Goal: Task Accomplishment & Management: Manage account settings

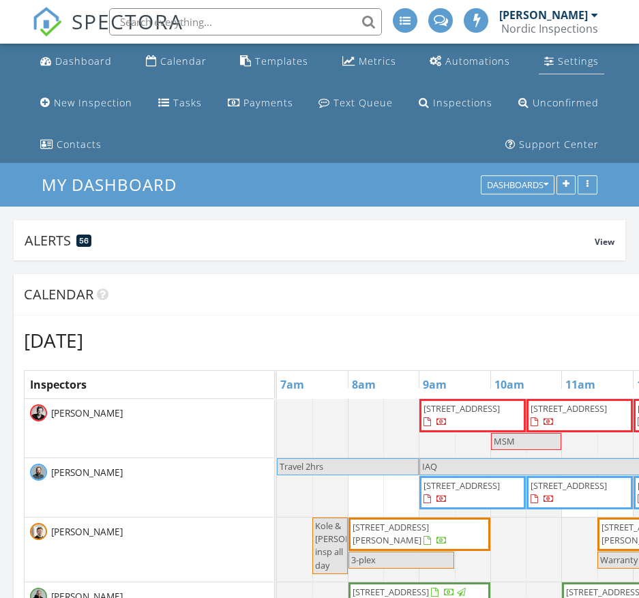
scroll to position [293, 612]
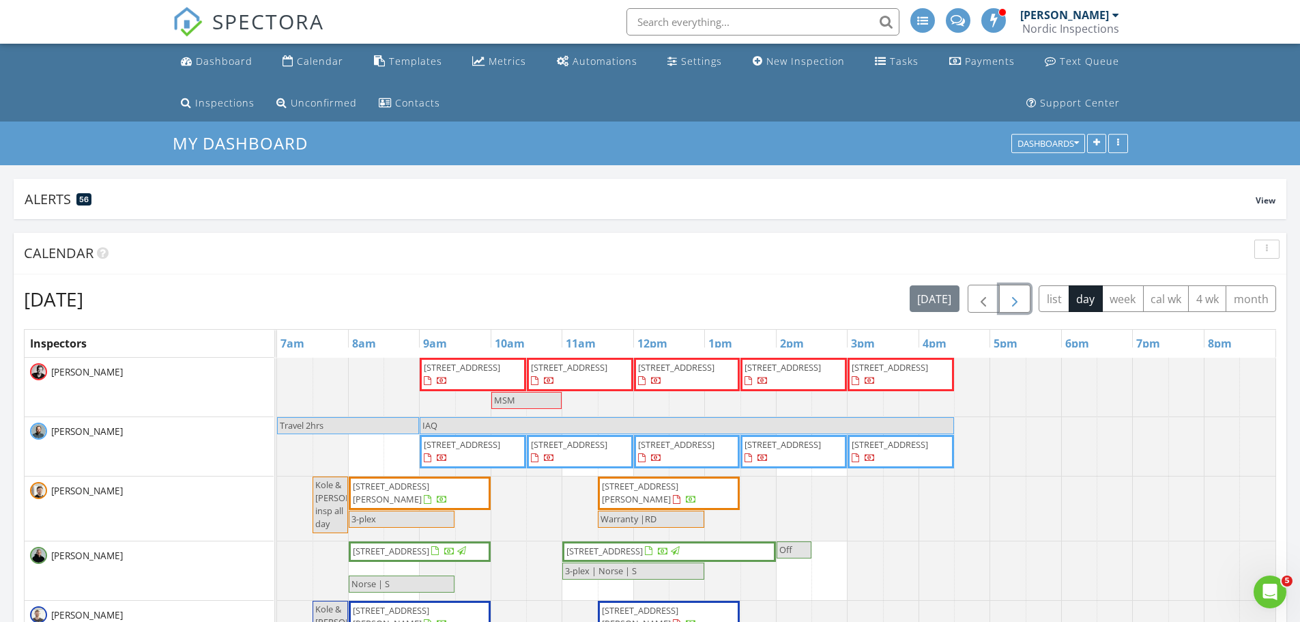
click at [1011, 306] on span "button" at bounding box center [1014, 299] width 16 height 16
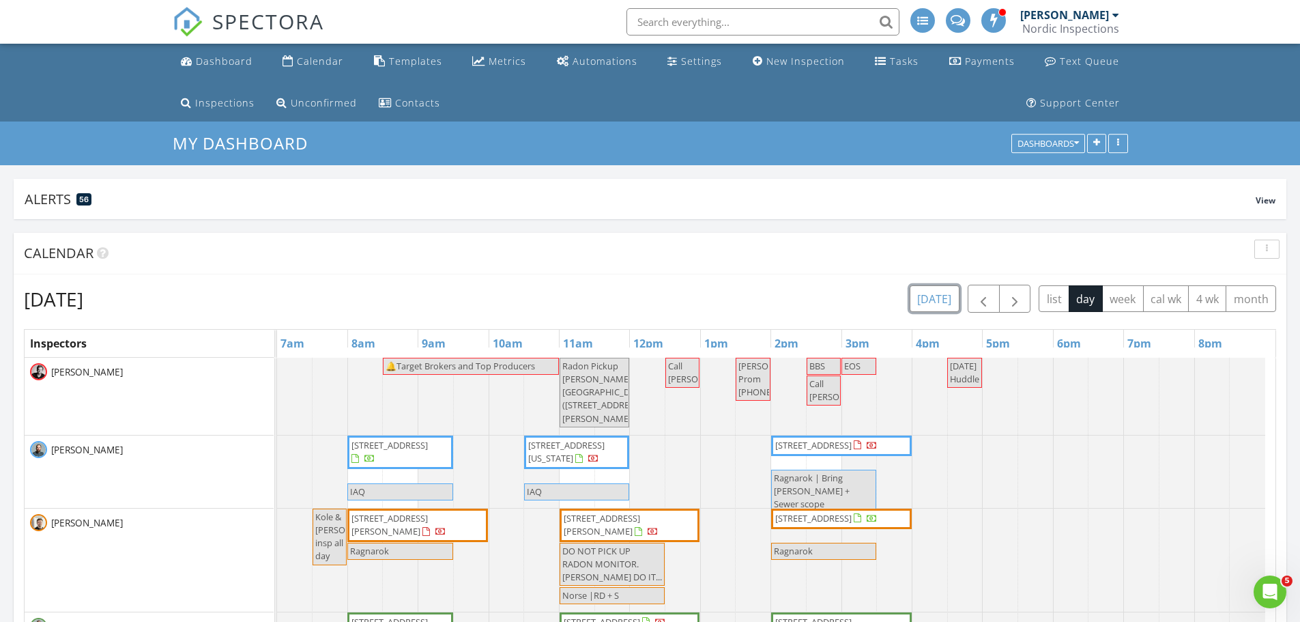
click at [923, 305] on button "today" at bounding box center [935, 298] width 50 height 27
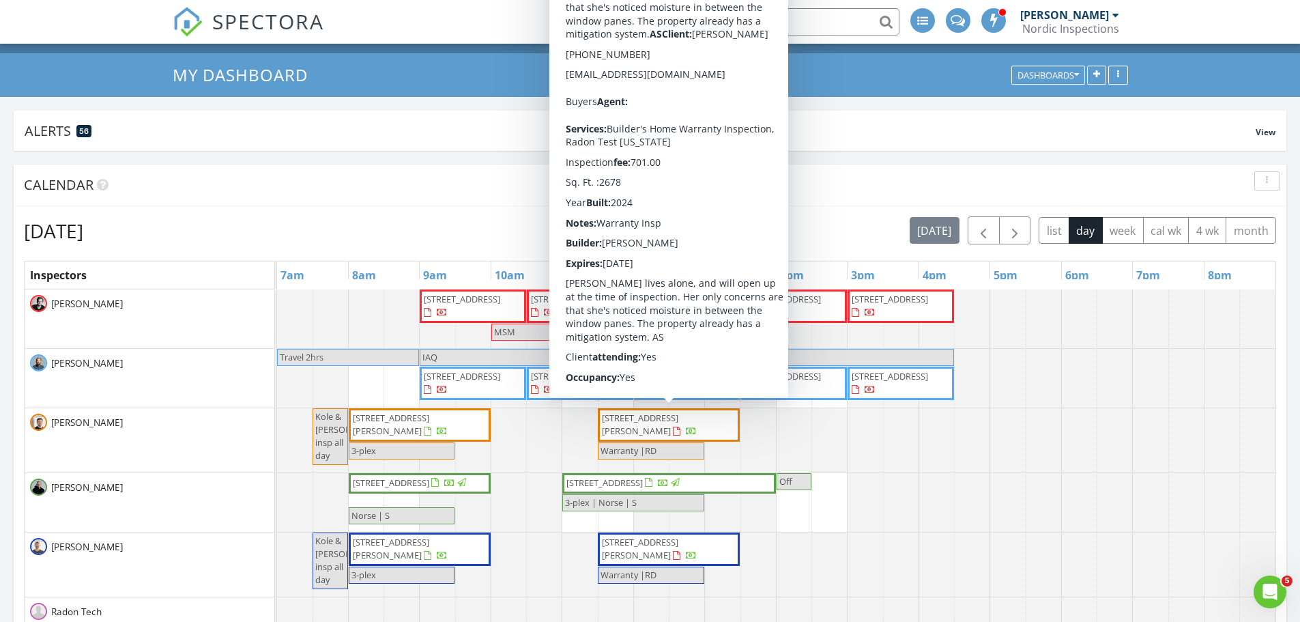
click at [654, 428] on span "10157 Concord Dr, Horace 58047" at bounding box center [668, 424] width 136 height 27
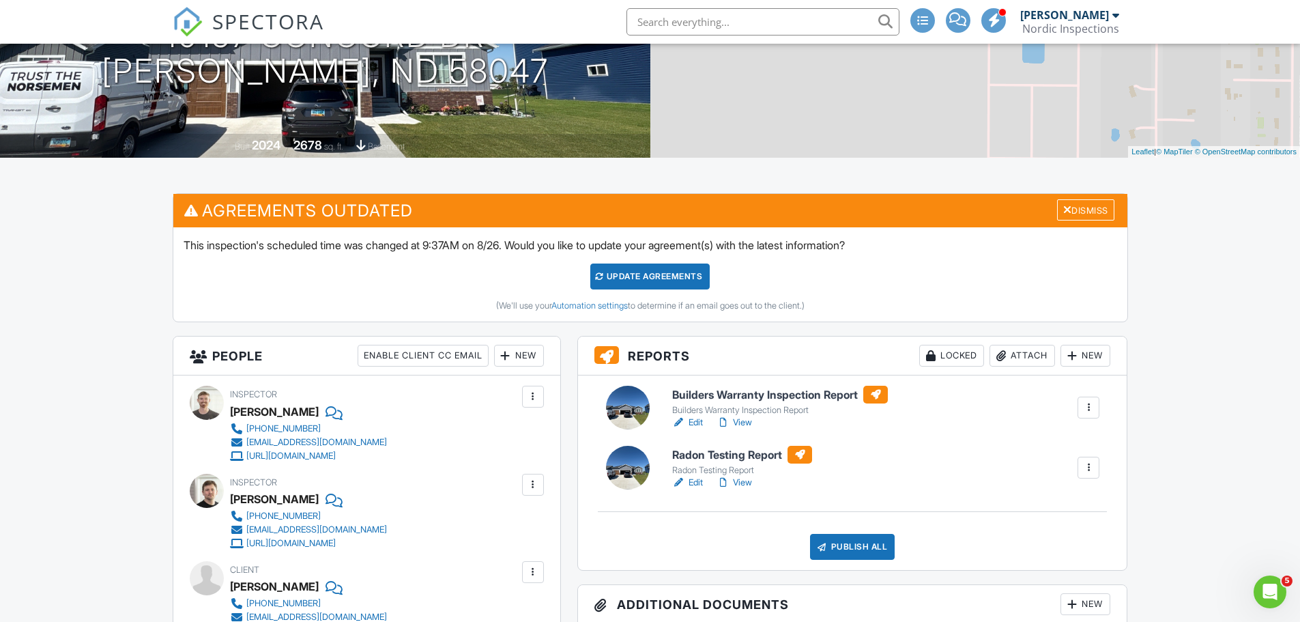
scroll to position [273, 0]
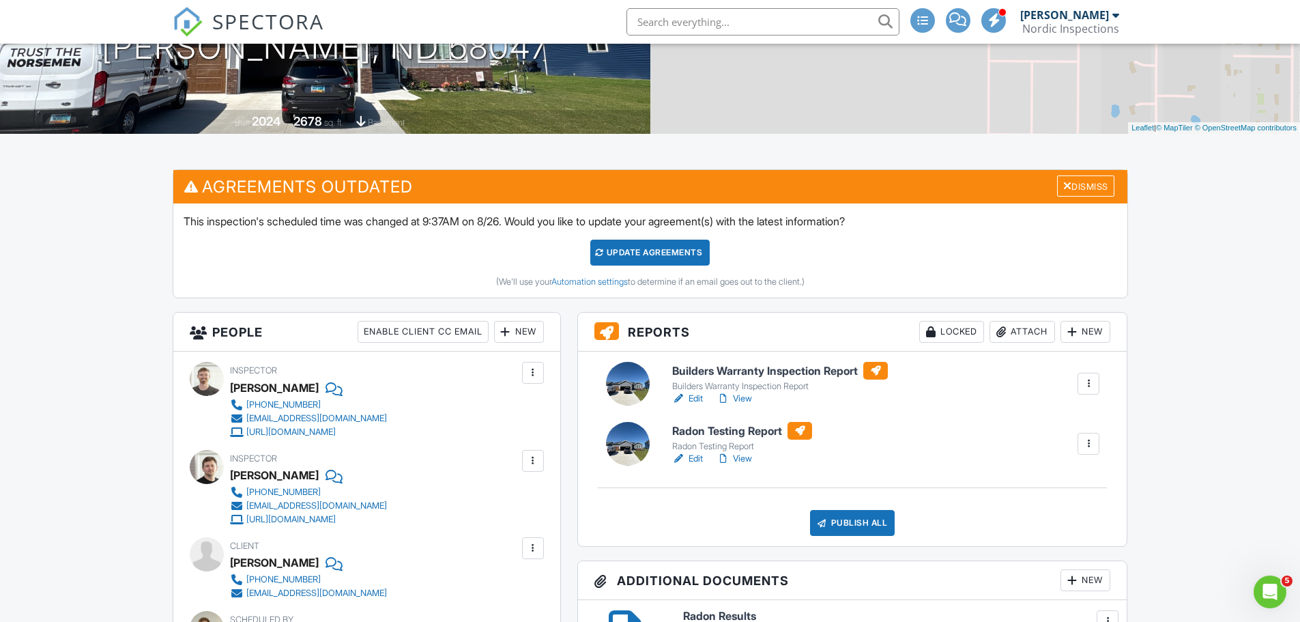
click at [752, 456] on link "View" at bounding box center [733, 459] width 35 height 14
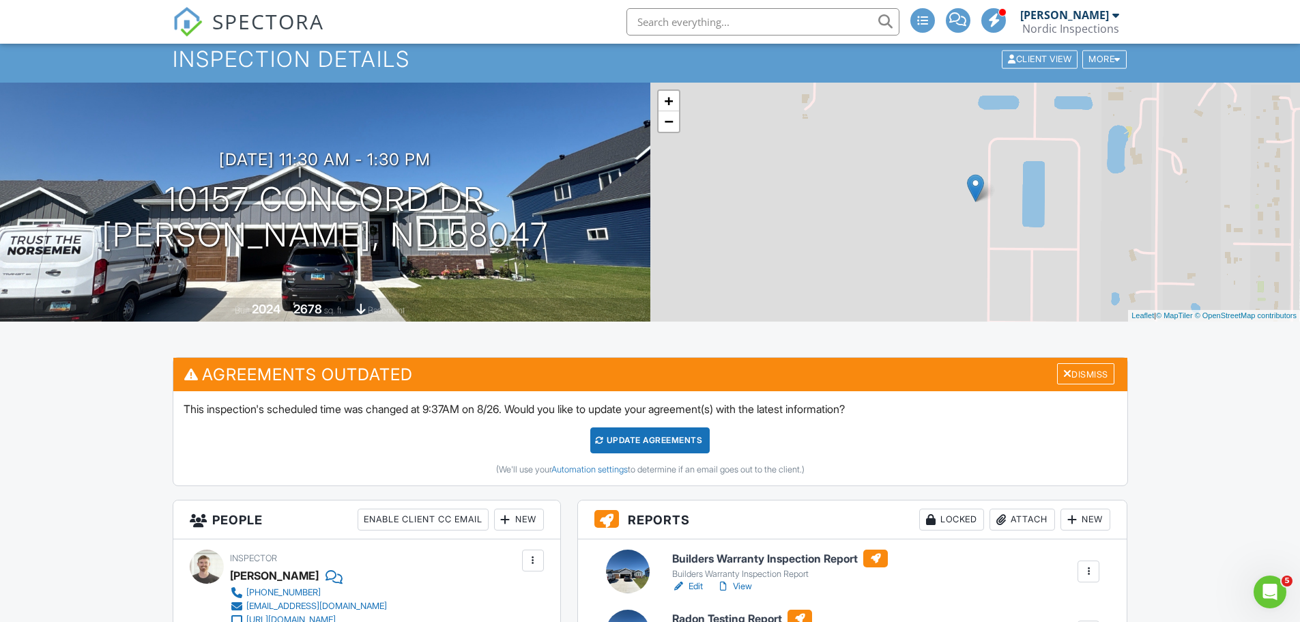
scroll to position [273, 0]
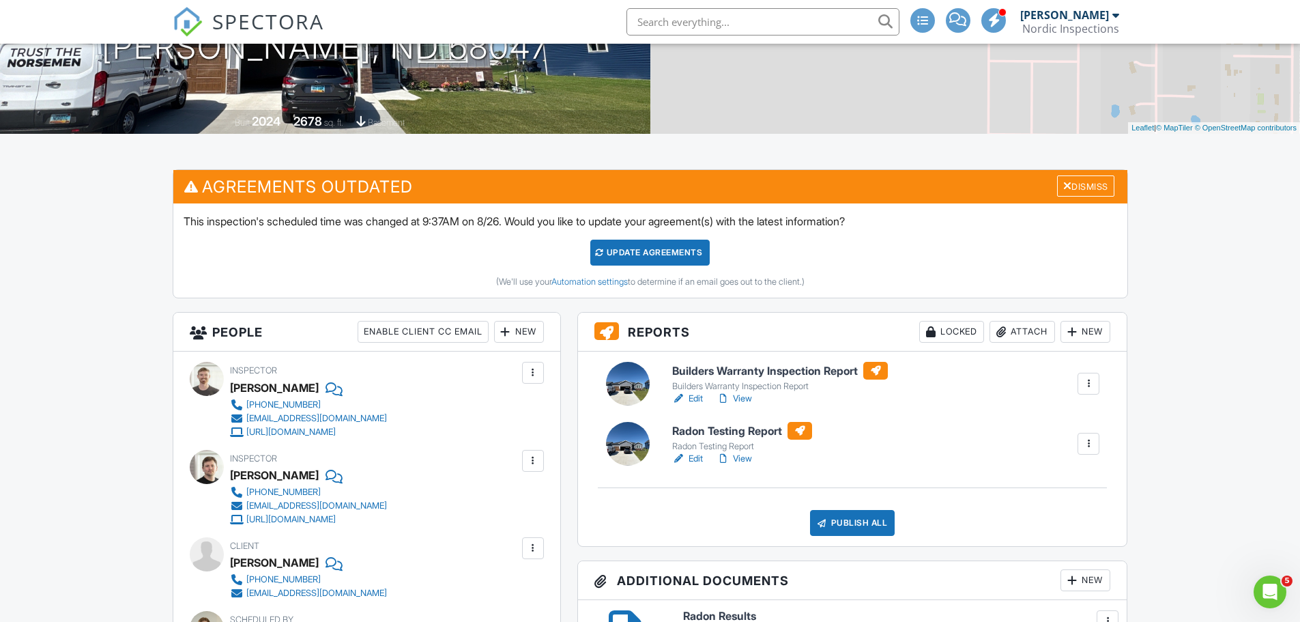
click at [740, 398] on link "View" at bounding box center [733, 399] width 35 height 14
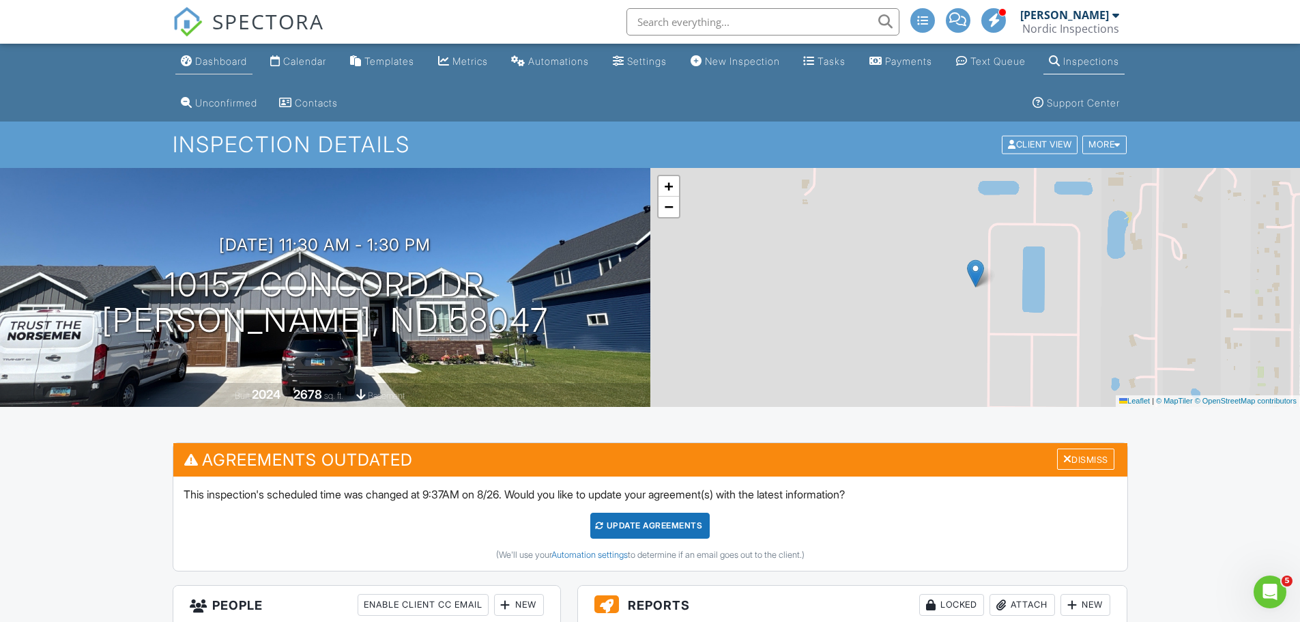
click at [235, 69] on link "Dashboard" at bounding box center [213, 61] width 77 height 25
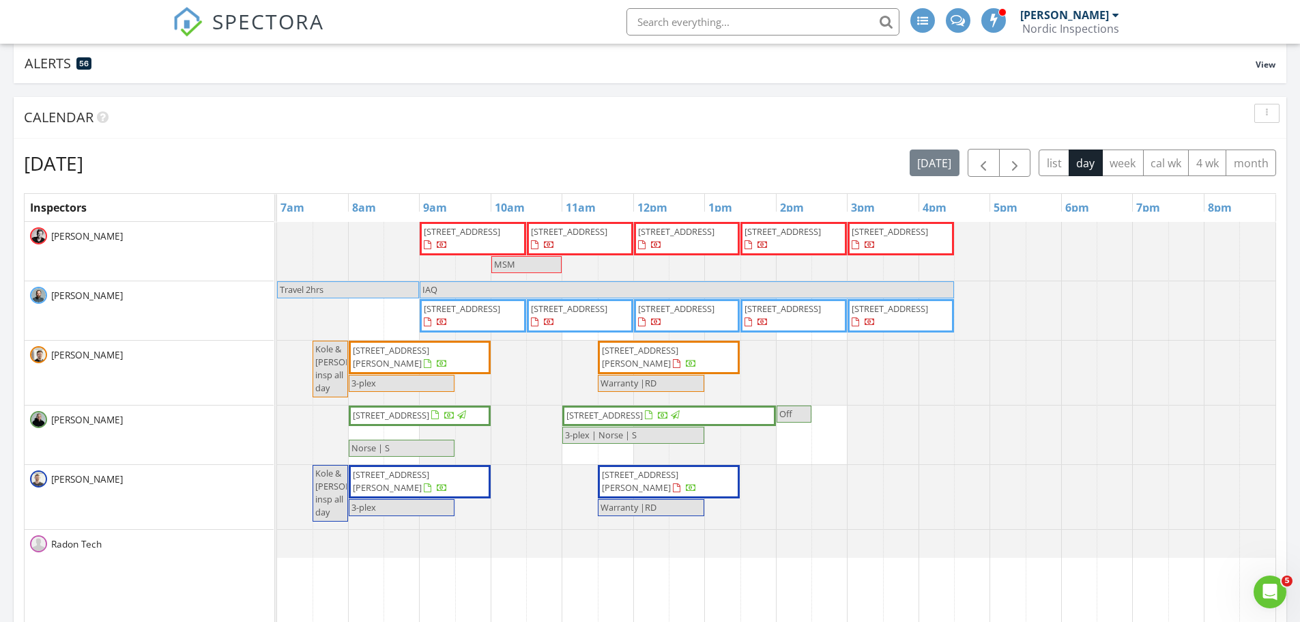
scroll to position [136, 0]
click at [429, 355] on span "331 16th St S, Moorhead 56560" at bounding box center [391, 355] width 76 height 25
